Goal: Transaction & Acquisition: Purchase product/service

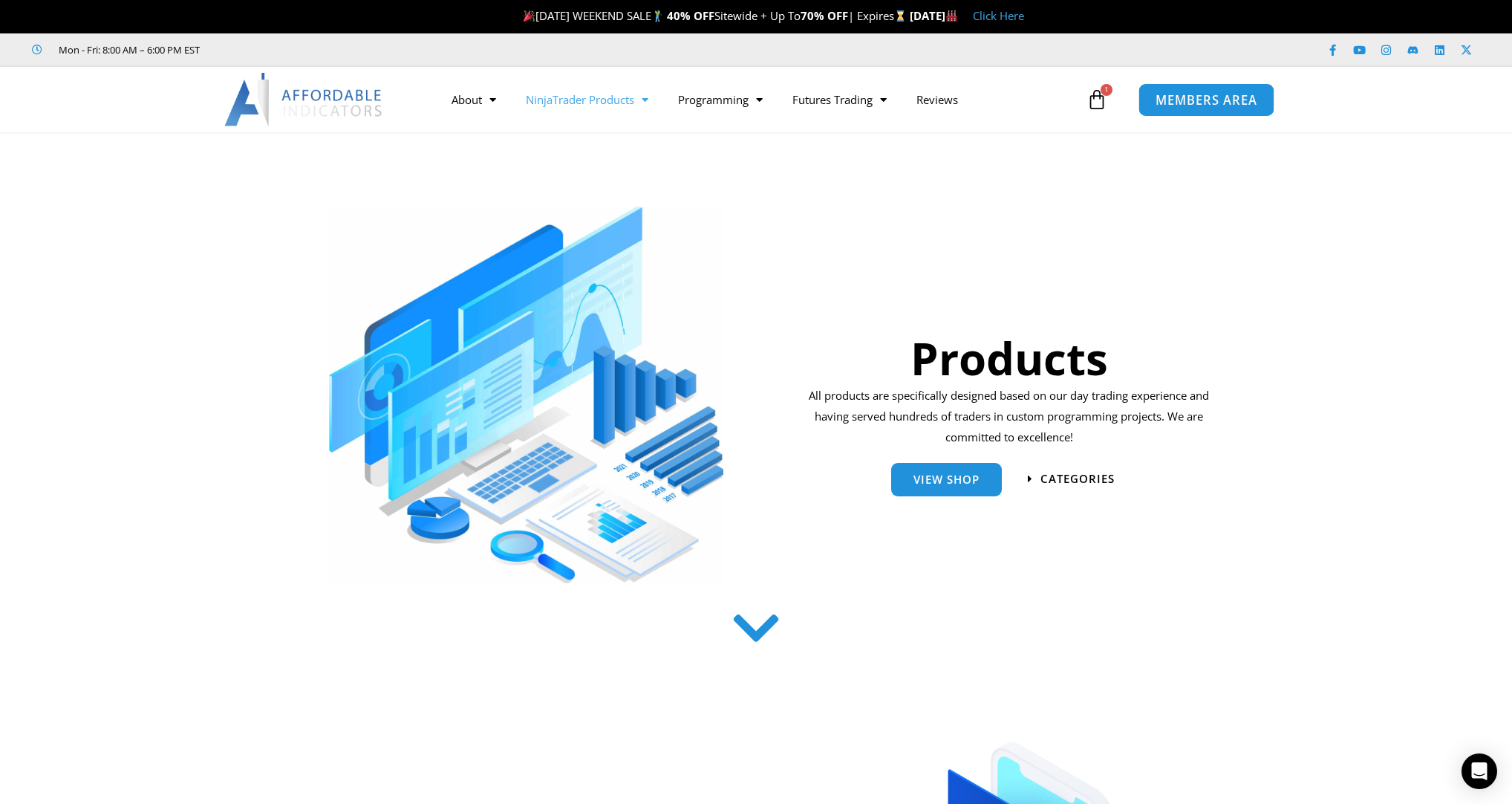
click at [1192, 95] on span "MEMBERS AREA" at bounding box center [1206, 100] width 102 height 13
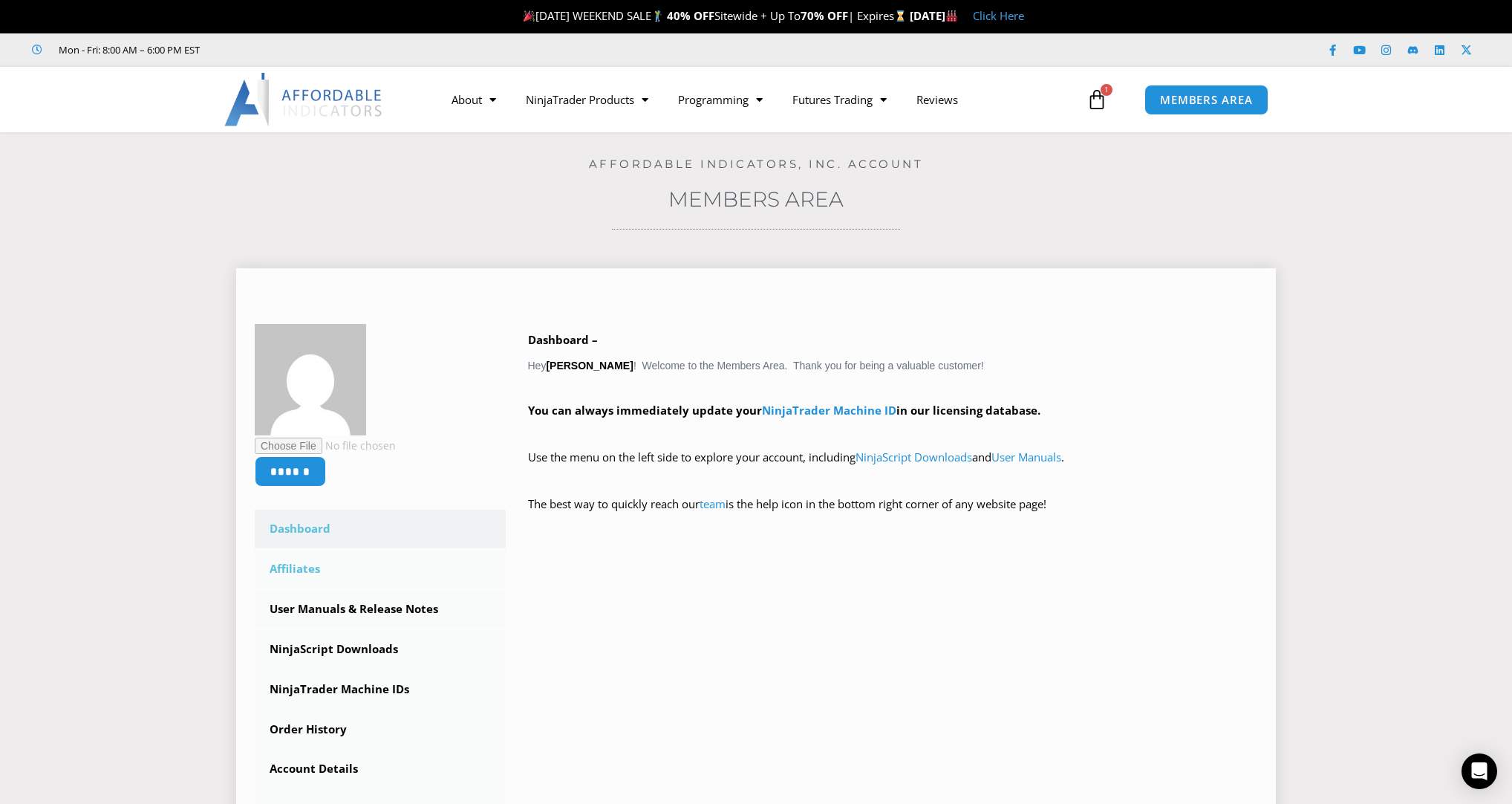
click at [319, 568] on link "Affiliates" at bounding box center [380, 569] width 251 height 39
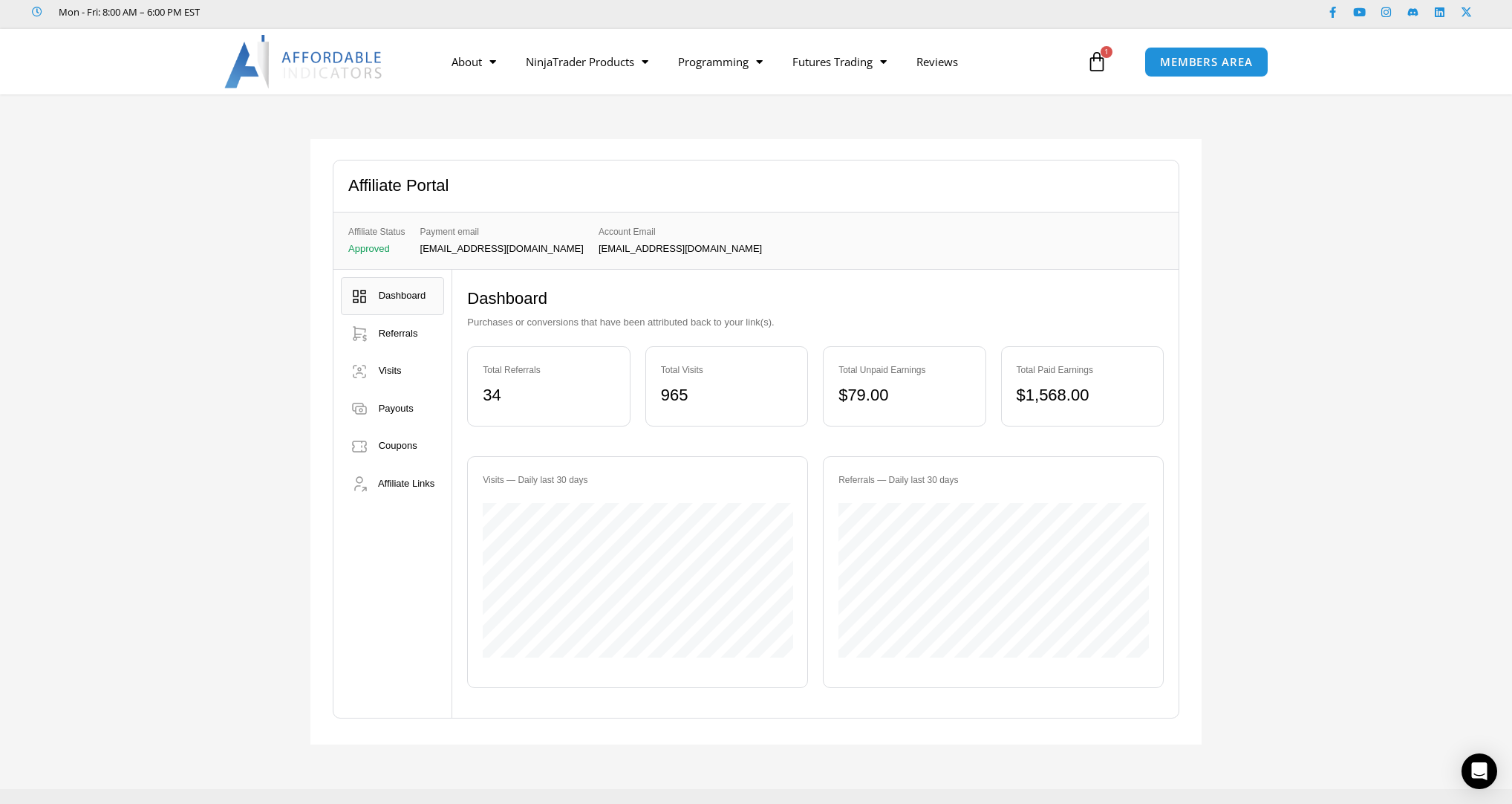
scroll to position [59, 0]
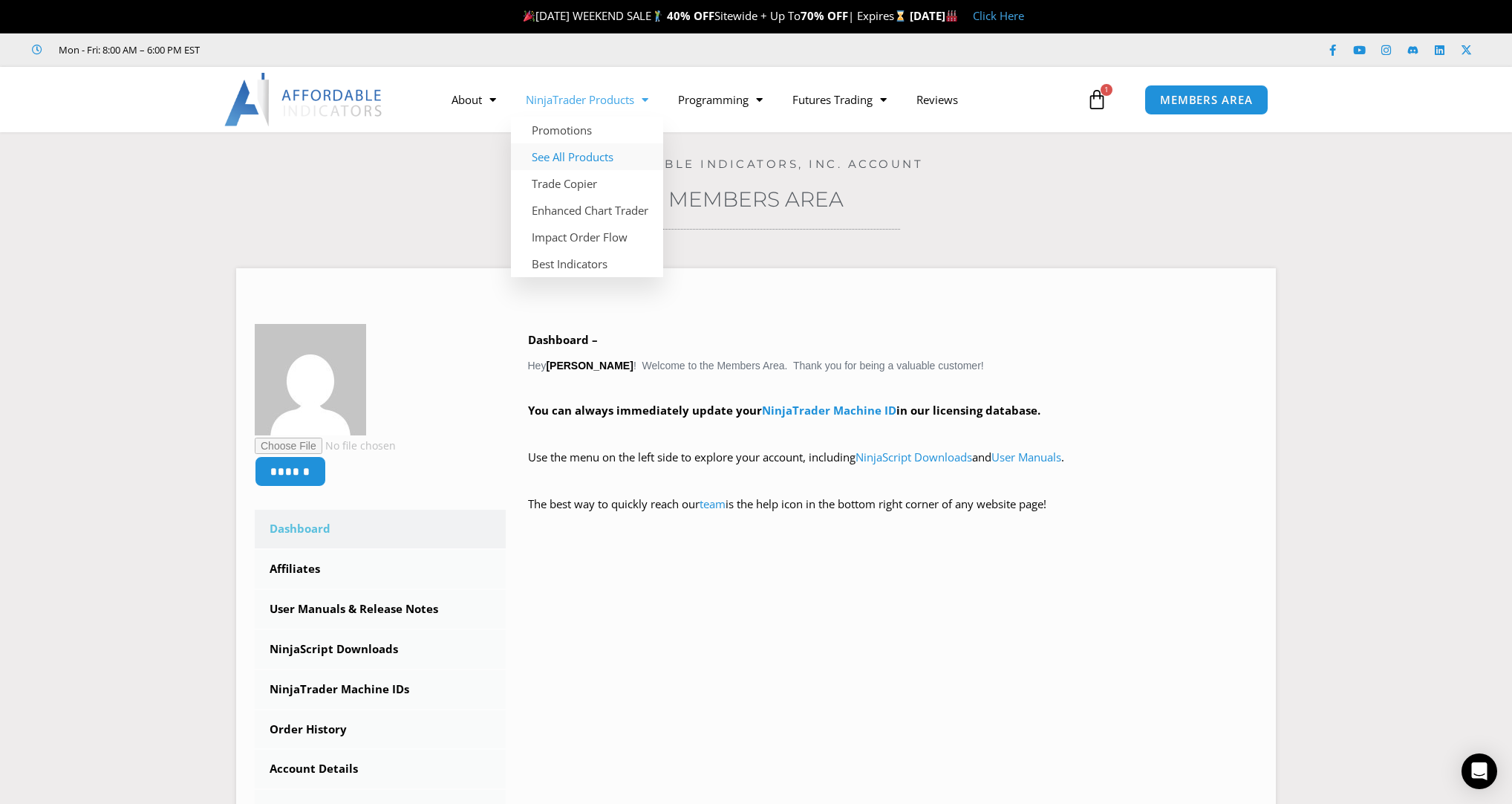
click at [579, 161] on link "See All Products" at bounding box center [587, 157] width 153 height 27
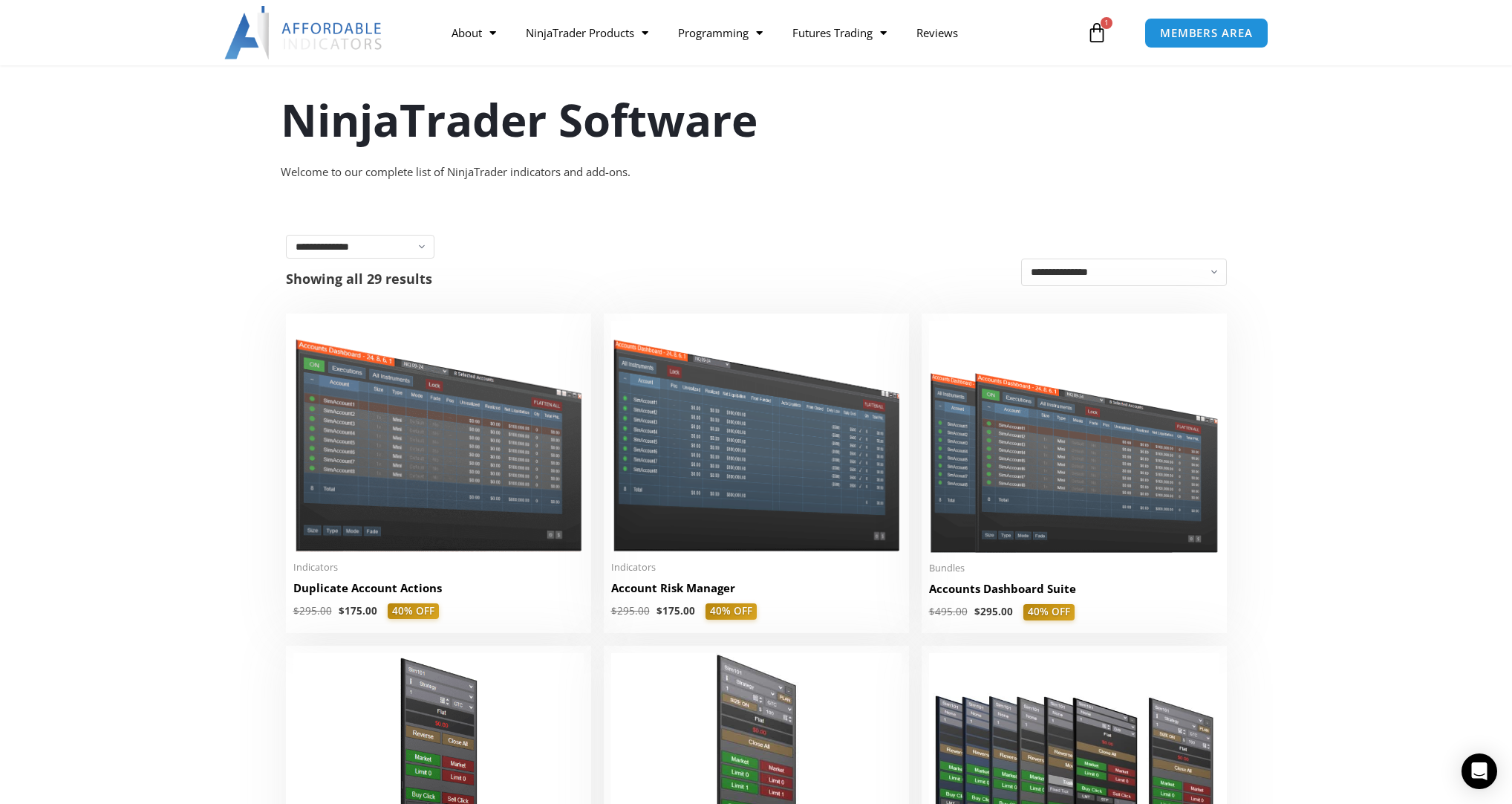
scroll to position [119, 0]
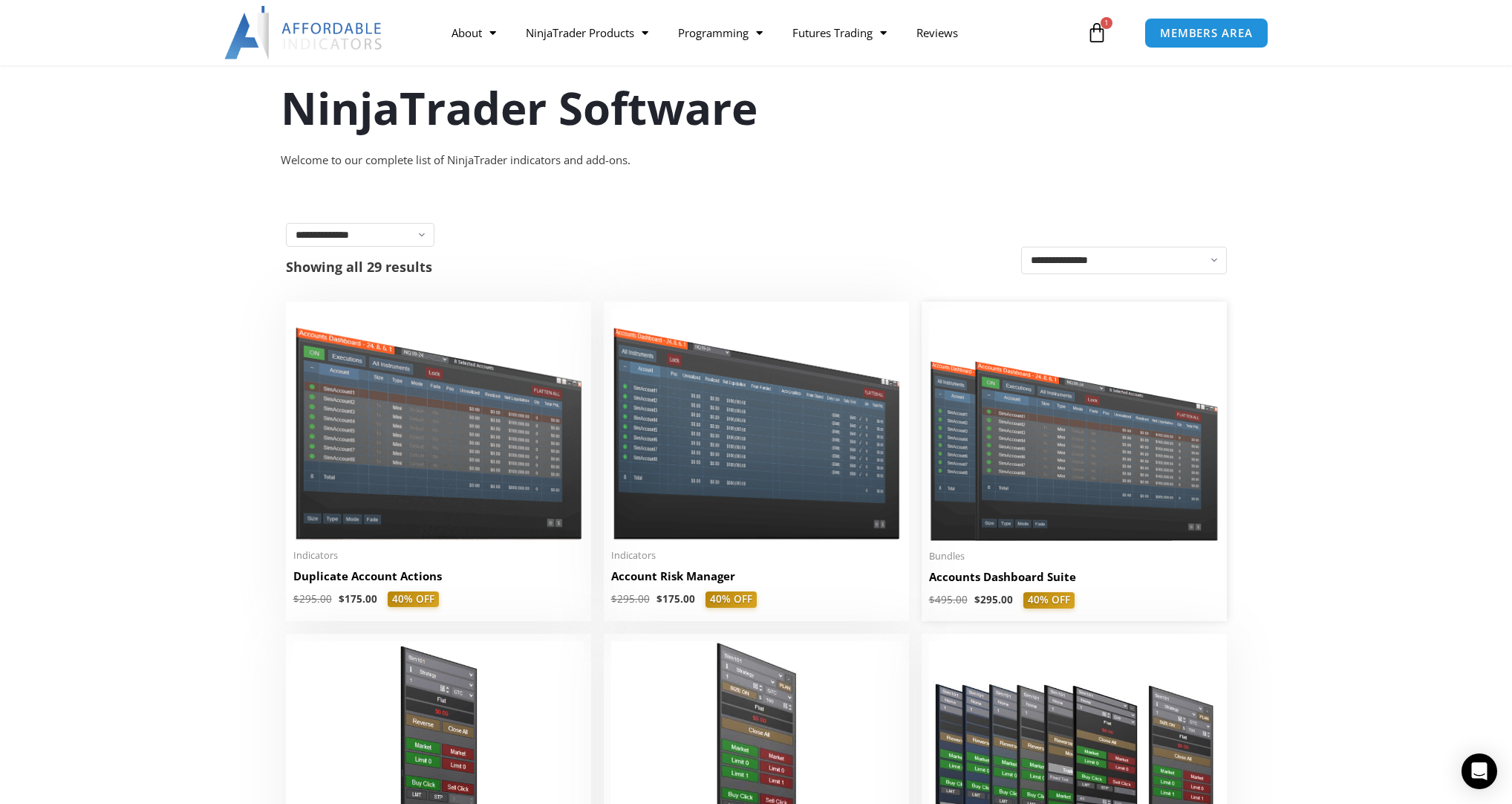
click at [1047, 456] on img at bounding box center [1074, 425] width 291 height 232
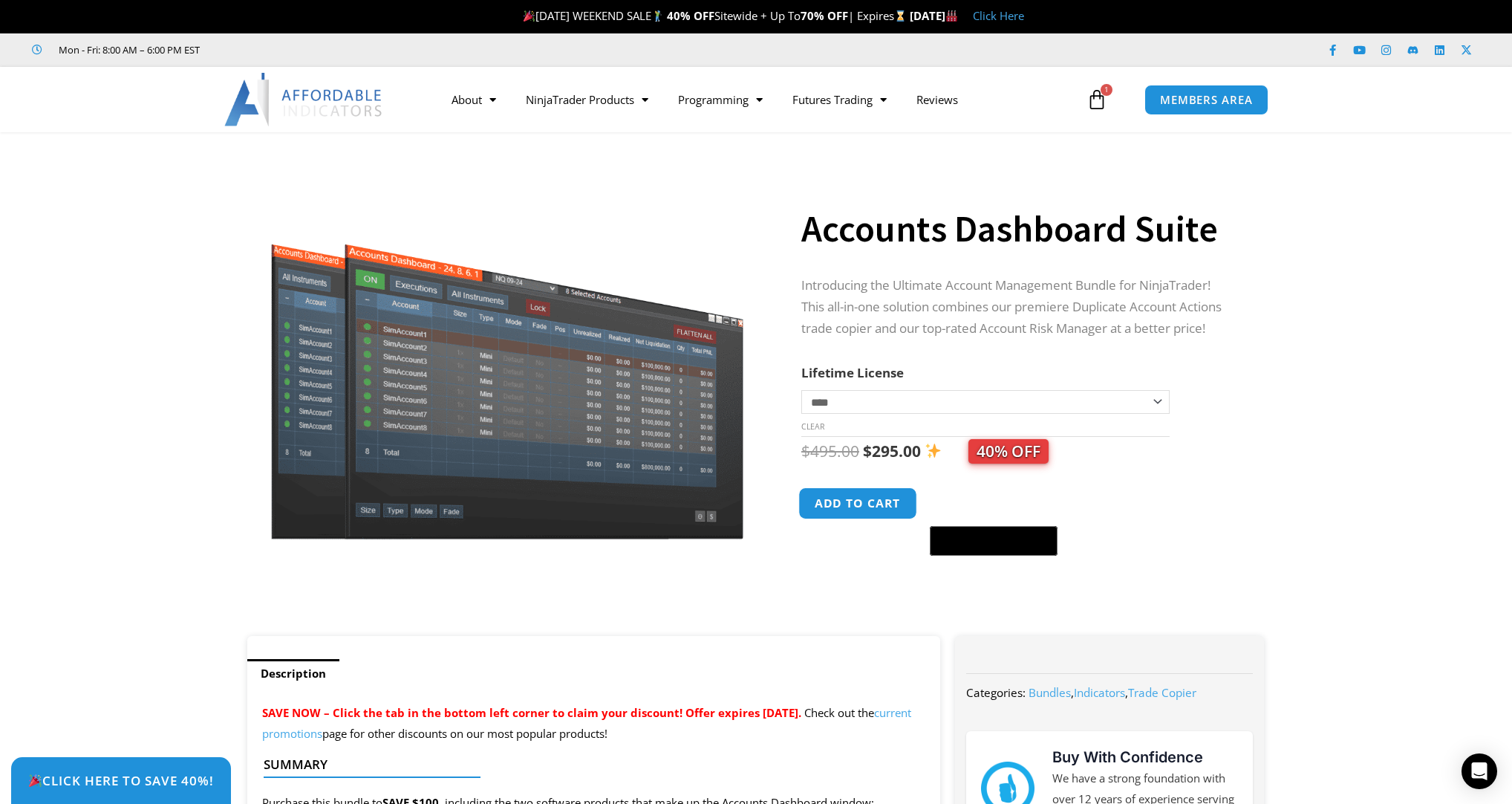
click at [870, 508] on button "Add to cart" at bounding box center [858, 504] width 119 height 32
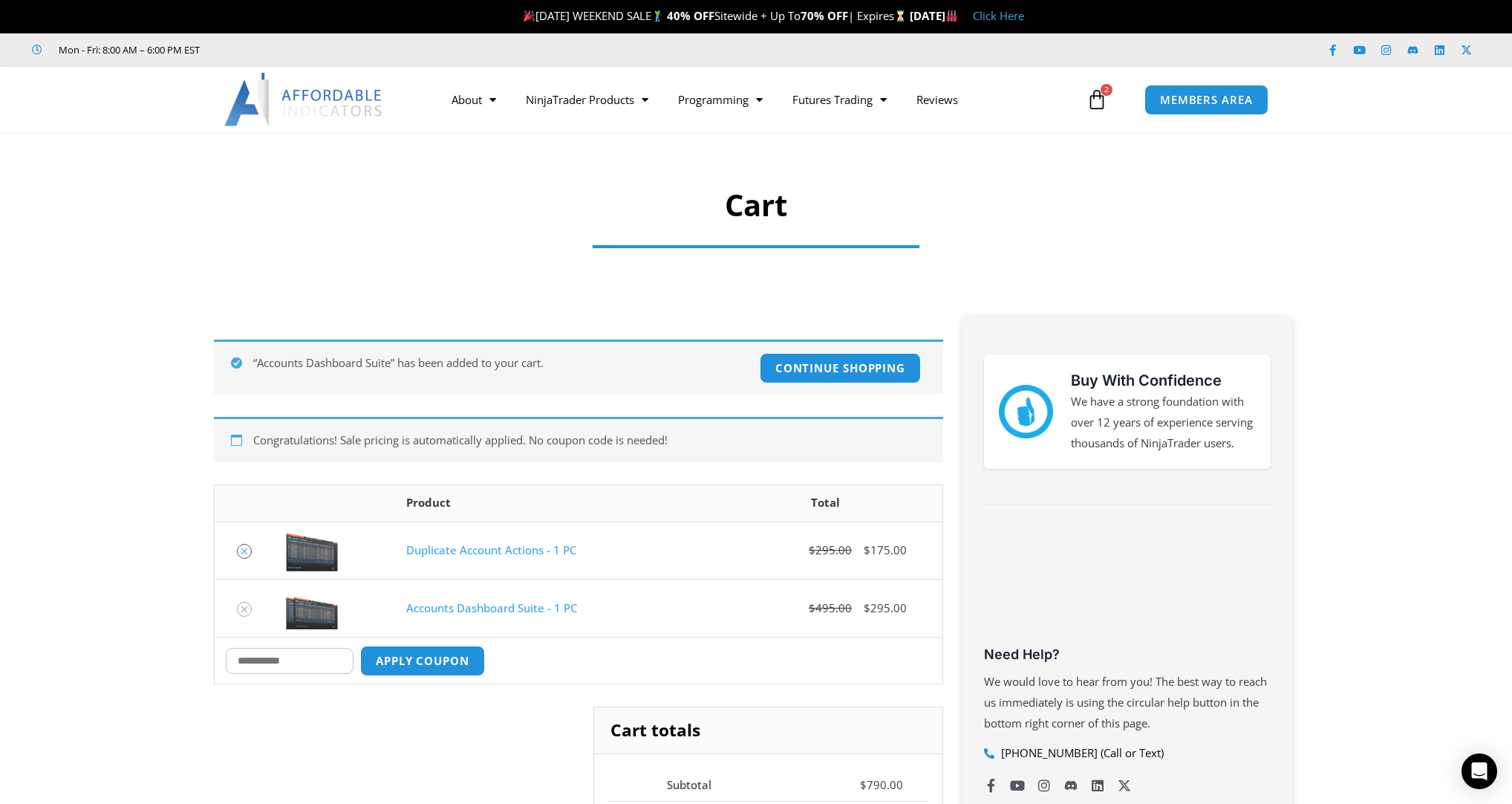
click at [248, 549] on icon "Remove Duplicate Account Actions - 1 PC from cart" at bounding box center [244, 551] width 10 height 10
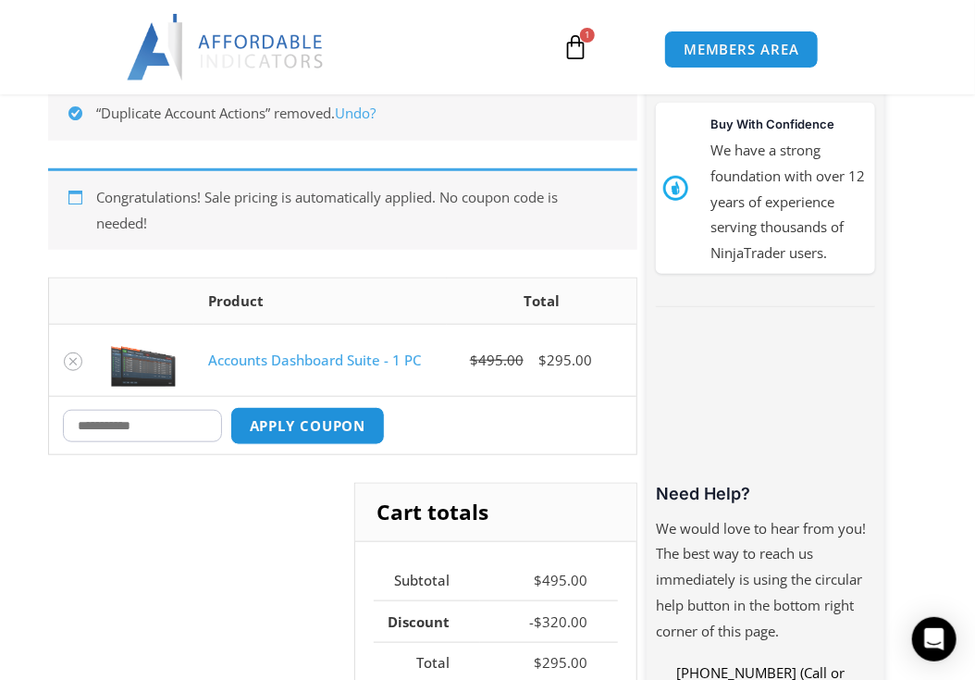
scroll to position [327, 0]
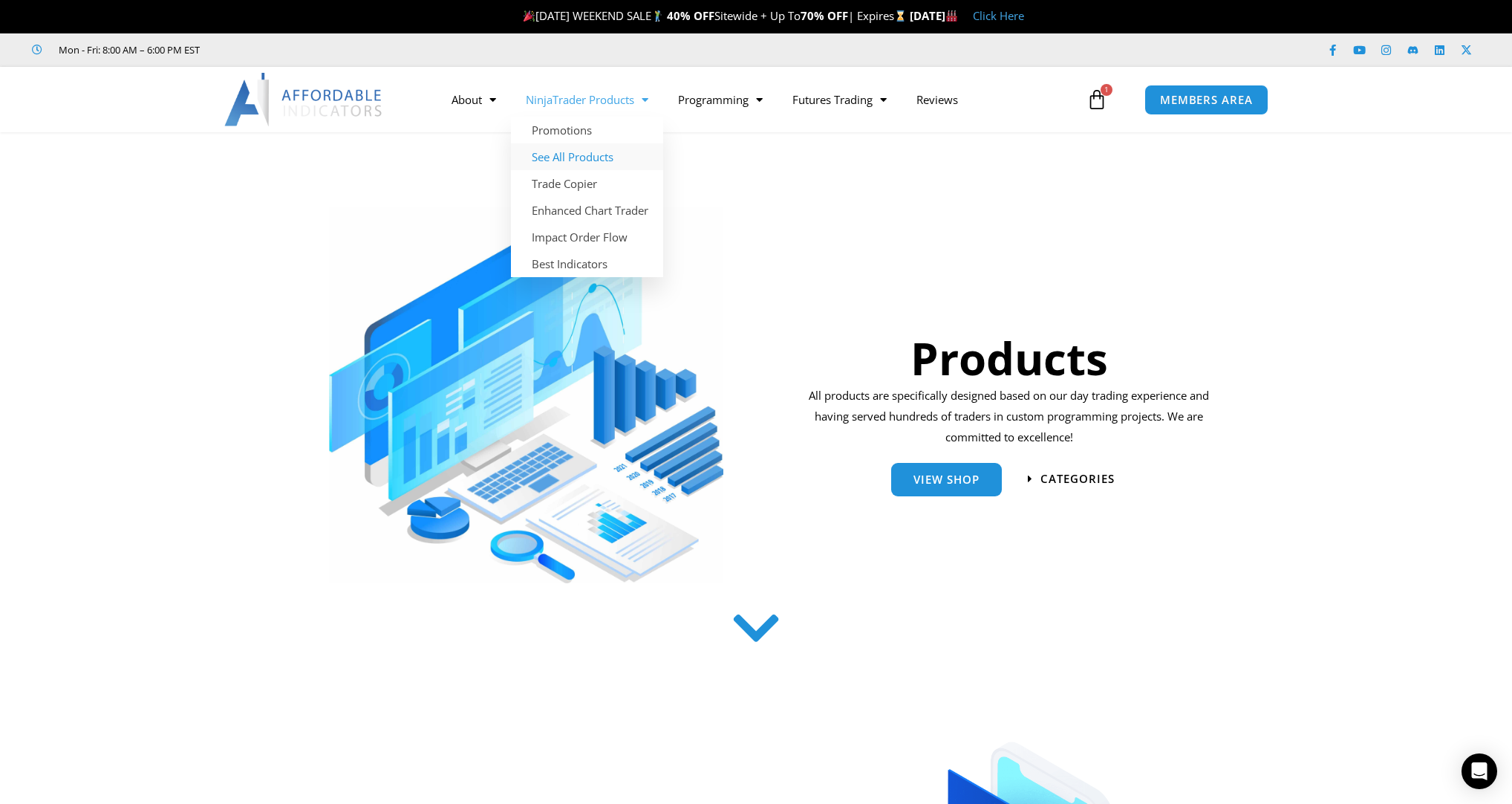
click at [585, 159] on link "See All Products" at bounding box center [587, 157] width 153 height 27
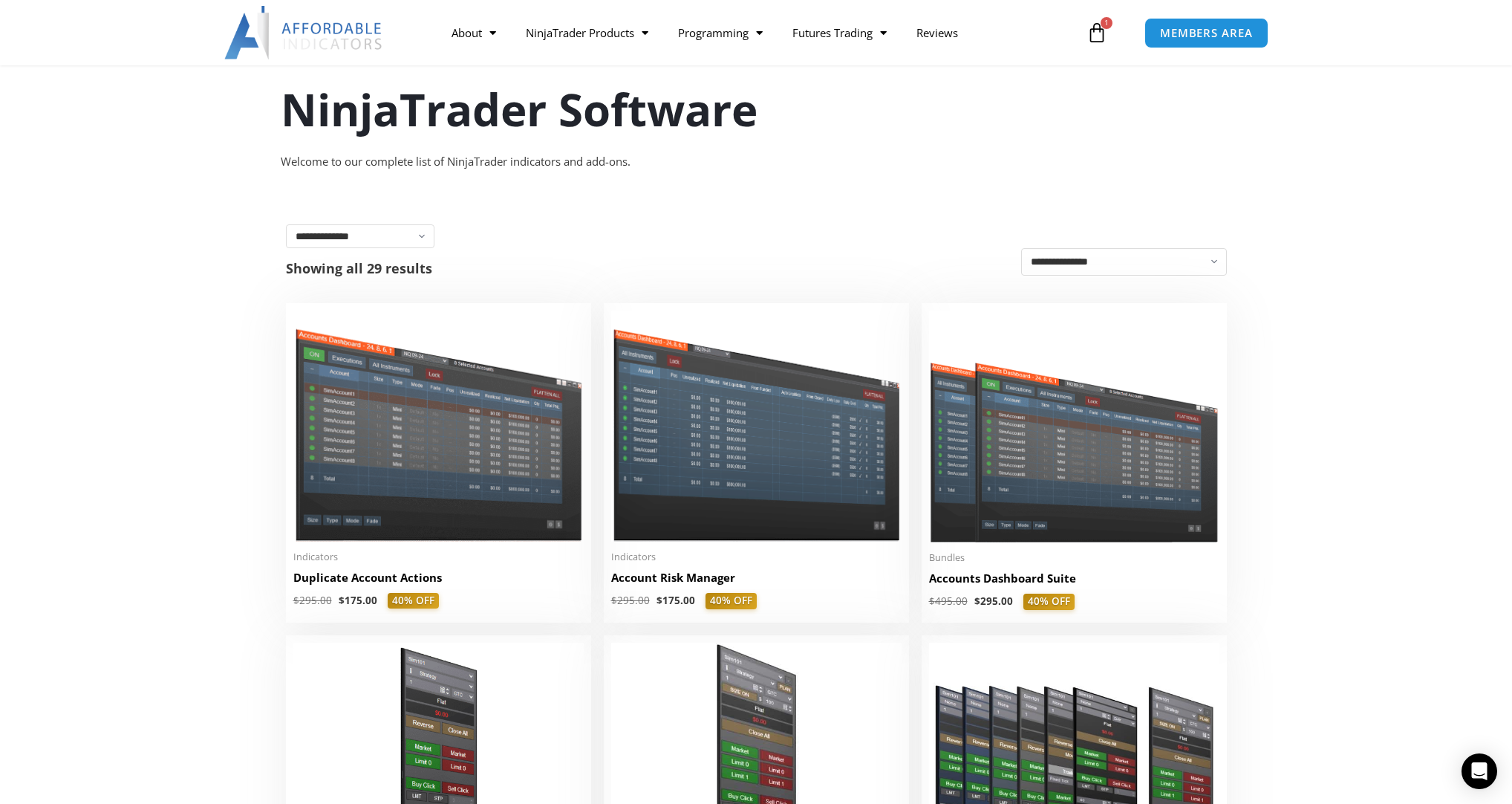
scroll to position [119, 0]
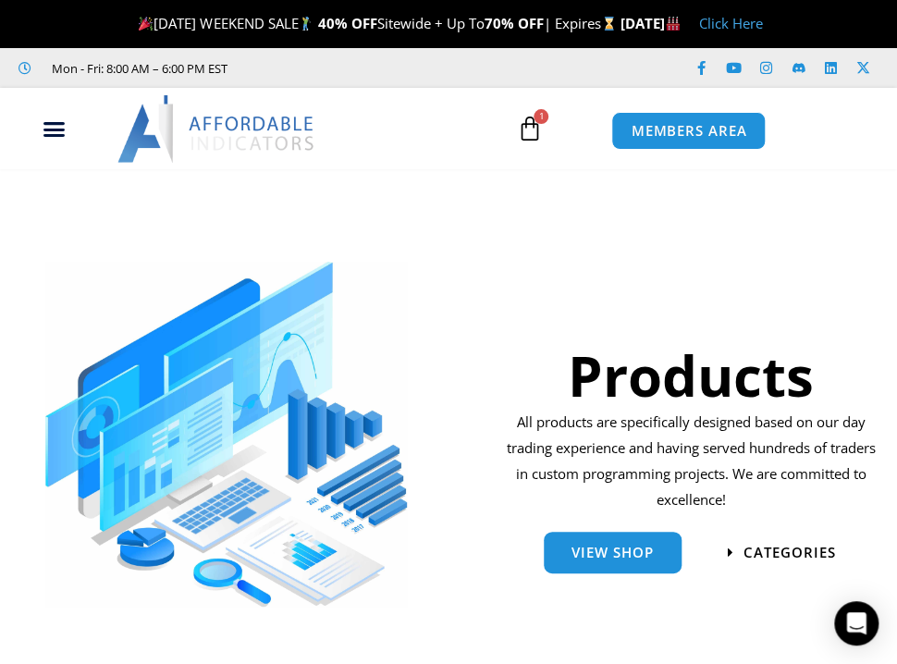
click at [533, 130] on icon at bounding box center [529, 129] width 26 height 26
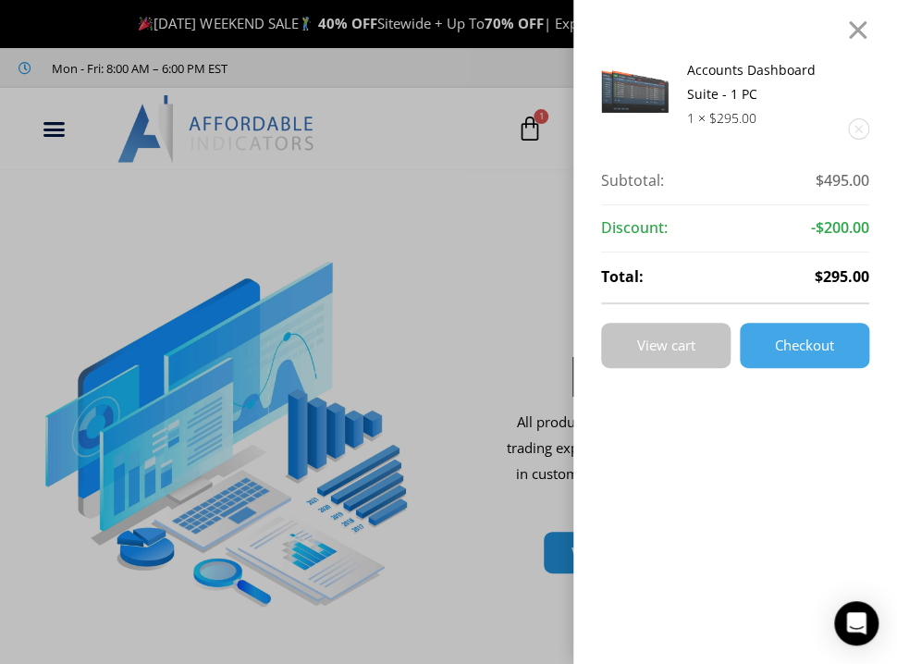
click at [673, 358] on link "View cart" at bounding box center [665, 345] width 129 height 45
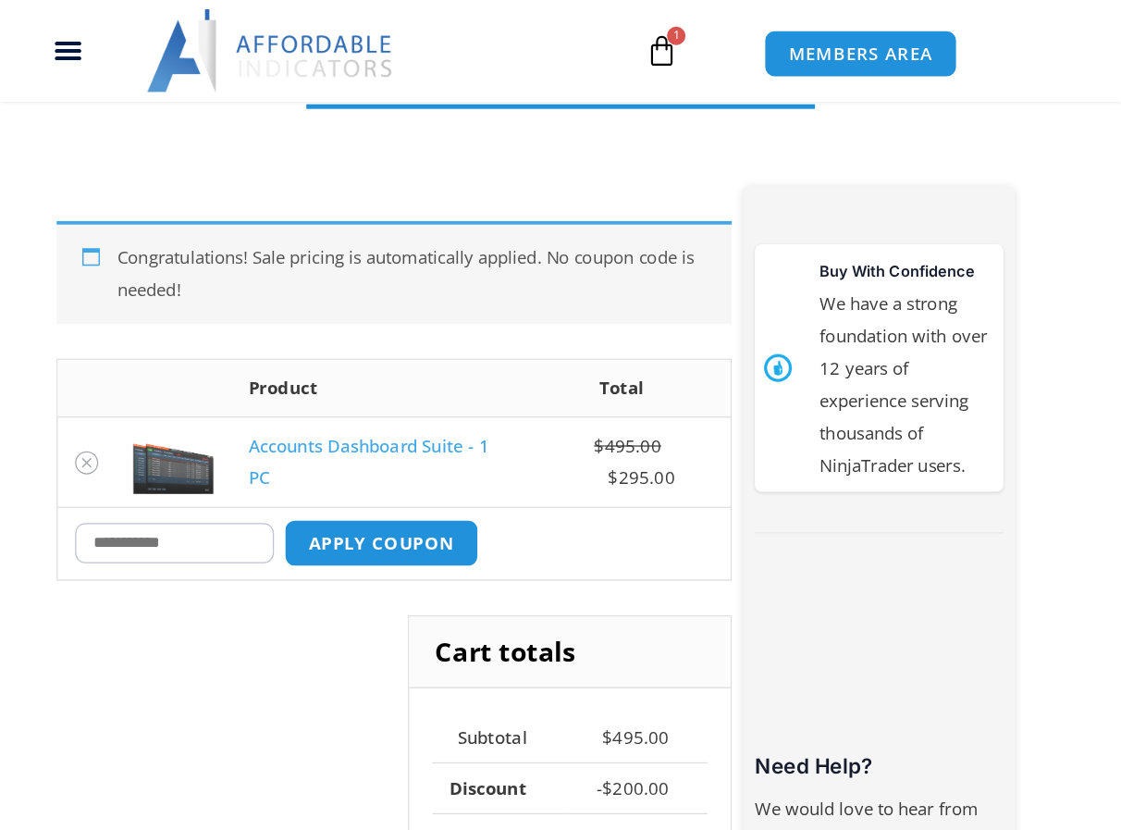
scroll to position [296, 0]
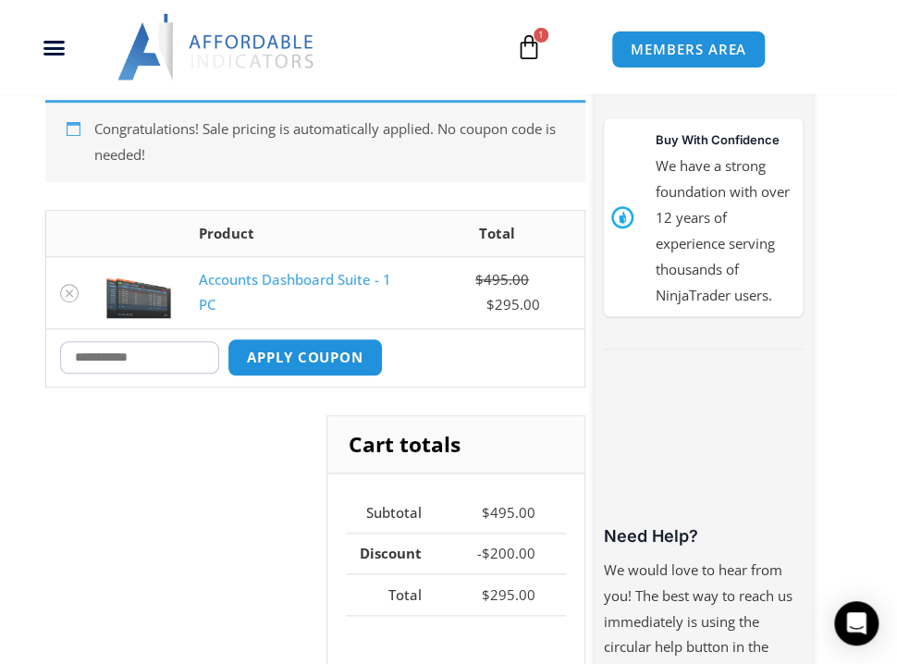
click at [159, 363] on input "Coupon:" at bounding box center [139, 357] width 159 height 32
type input "****"
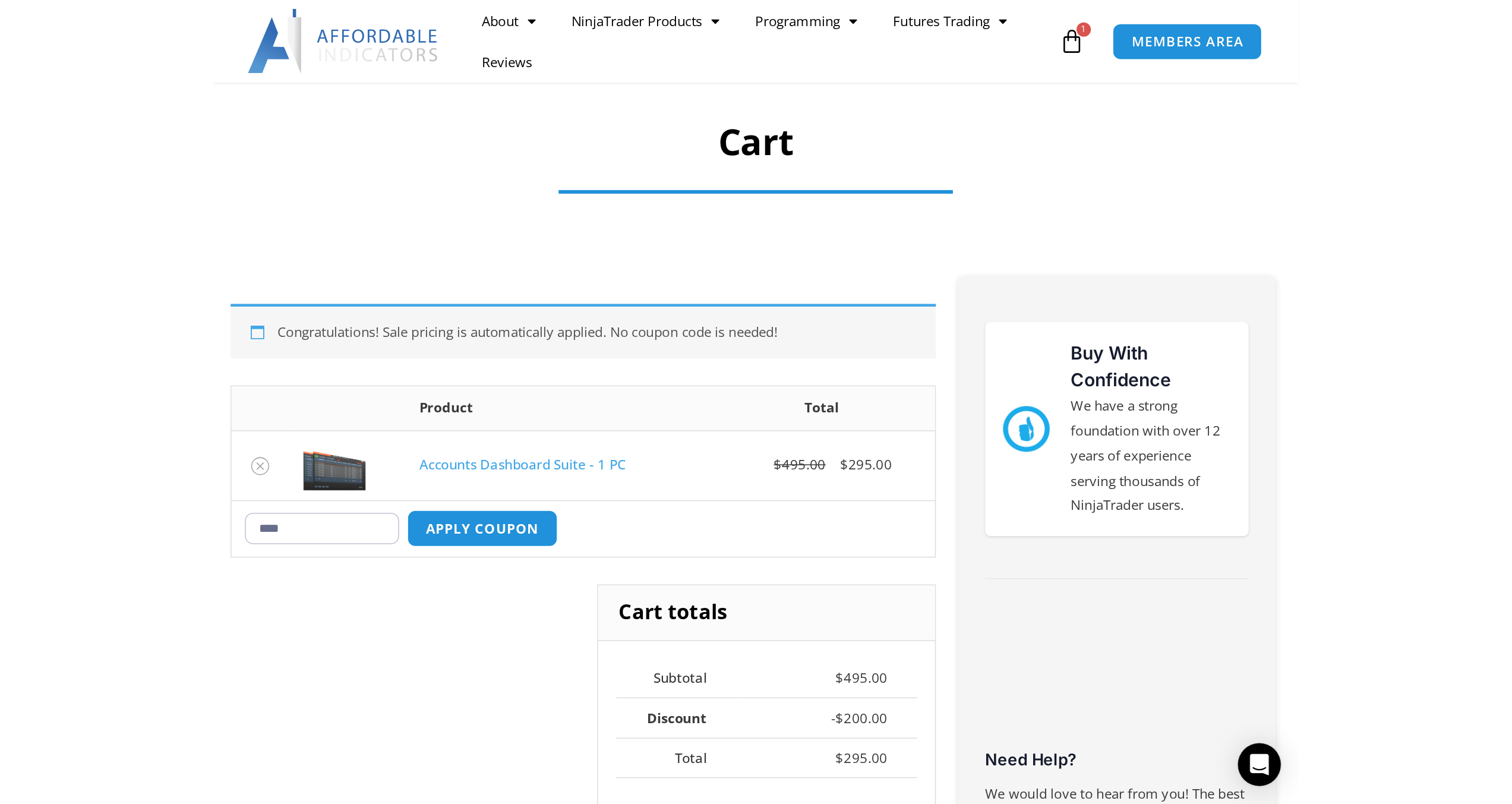
scroll to position [71, 0]
